Goal: Information Seeking & Learning: Find specific fact

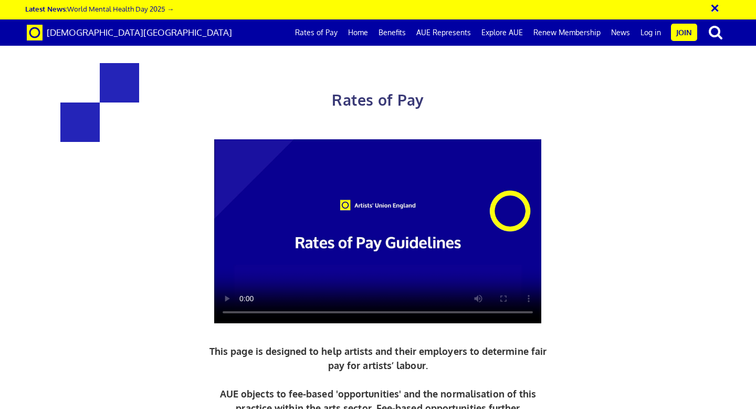
scroll to position [441, 0]
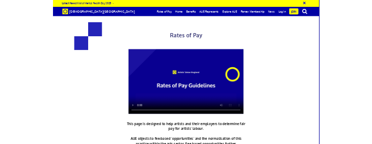
scroll to position [529, 0]
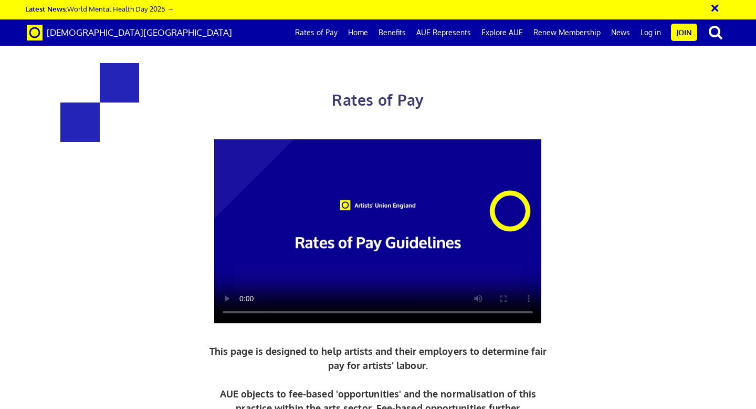
drag, startPoint x: 219, startPoint y: 107, endPoint x: 564, endPoint y: 267, distance: 380.3
click at [564, 267] on div "Rates of Pay This page is designed to help artists and their employers to deter…" at bounding box center [378, 412] width 756 height 803
copy div "Daily and Hourly Rates for Artist Wages UK: £216.63 a day ½ £119.15 per ½ day £…"
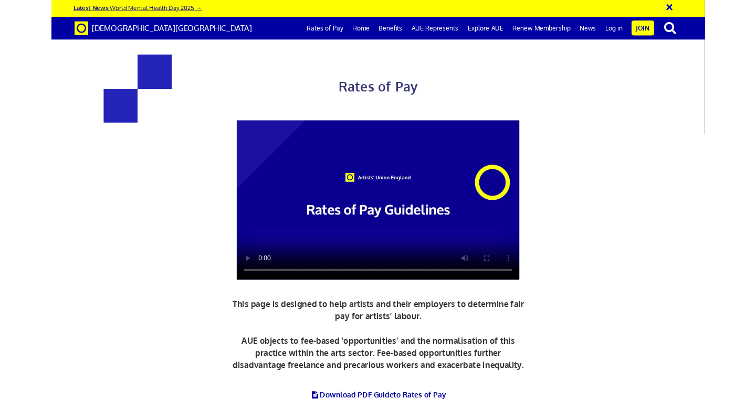
scroll to position [0, 6]
